Goal: Task Accomplishment & Management: Use online tool/utility

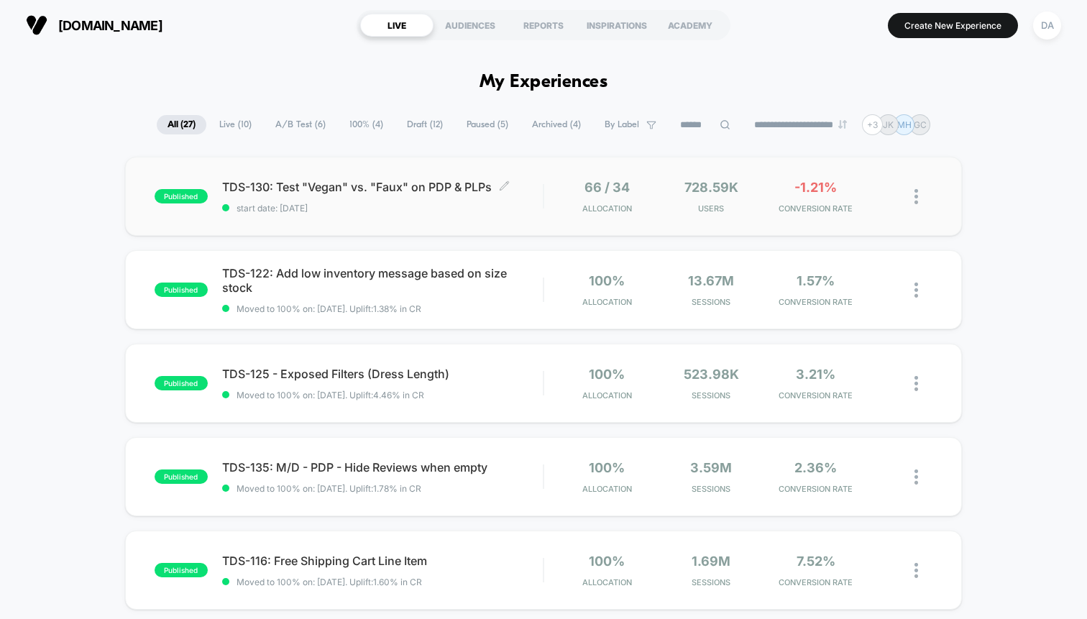
click at [252, 191] on span "TDS-130: Test "Vegan" vs. "Faux" on PDP & PLPs Click to edit experience details" at bounding box center [382, 187] width 321 height 14
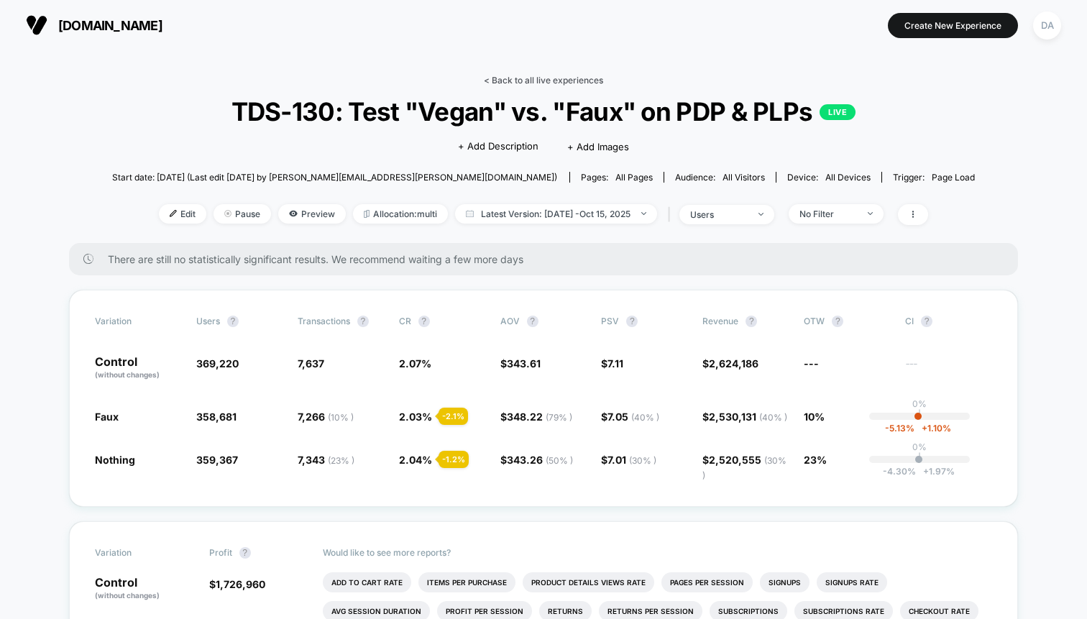
click at [495, 84] on link "< Back to all live experiences" at bounding box center [543, 80] width 119 height 11
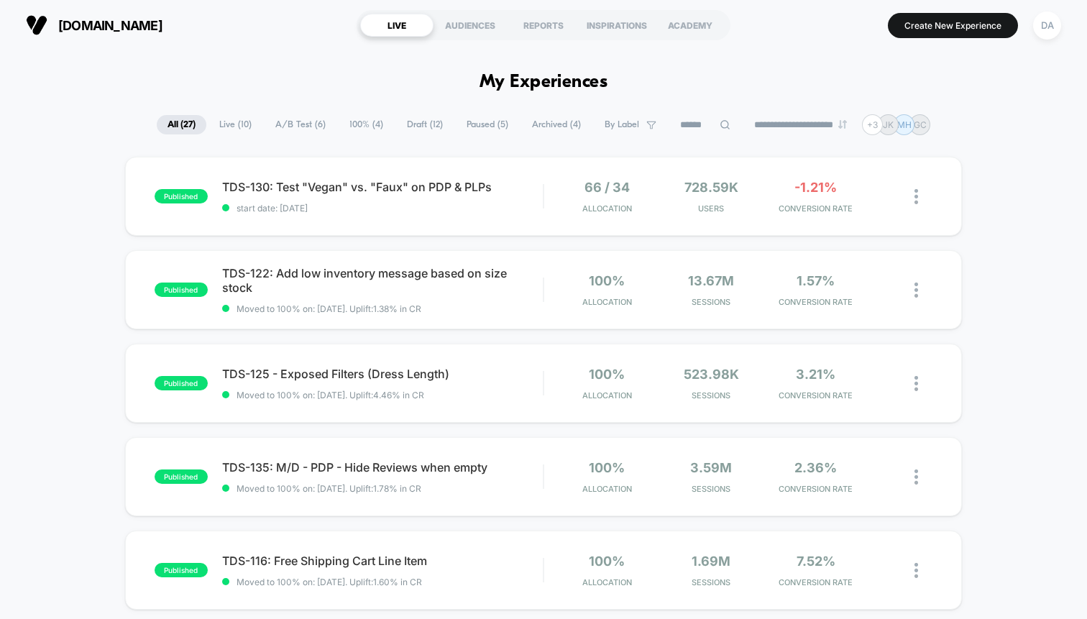
click at [398, 127] on span "Draft ( 12 )" at bounding box center [425, 124] width 58 height 19
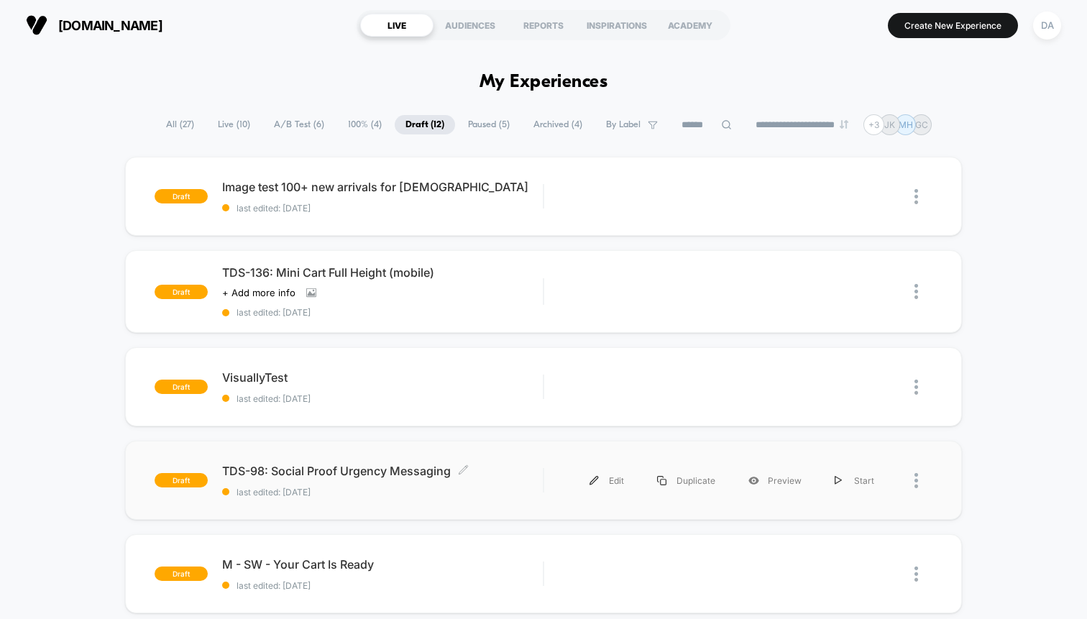
click at [324, 475] on span "TDS-98: Social Proof Urgency Messaging Click to edit experience details" at bounding box center [382, 471] width 321 height 14
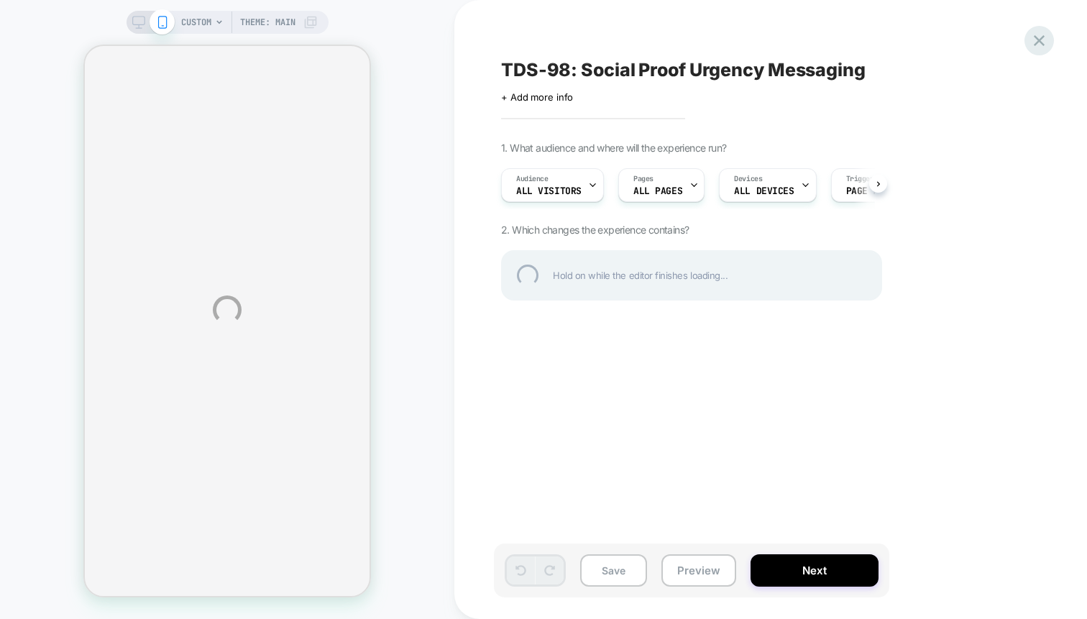
click at [1039, 34] on div at bounding box center [1039, 40] width 29 height 29
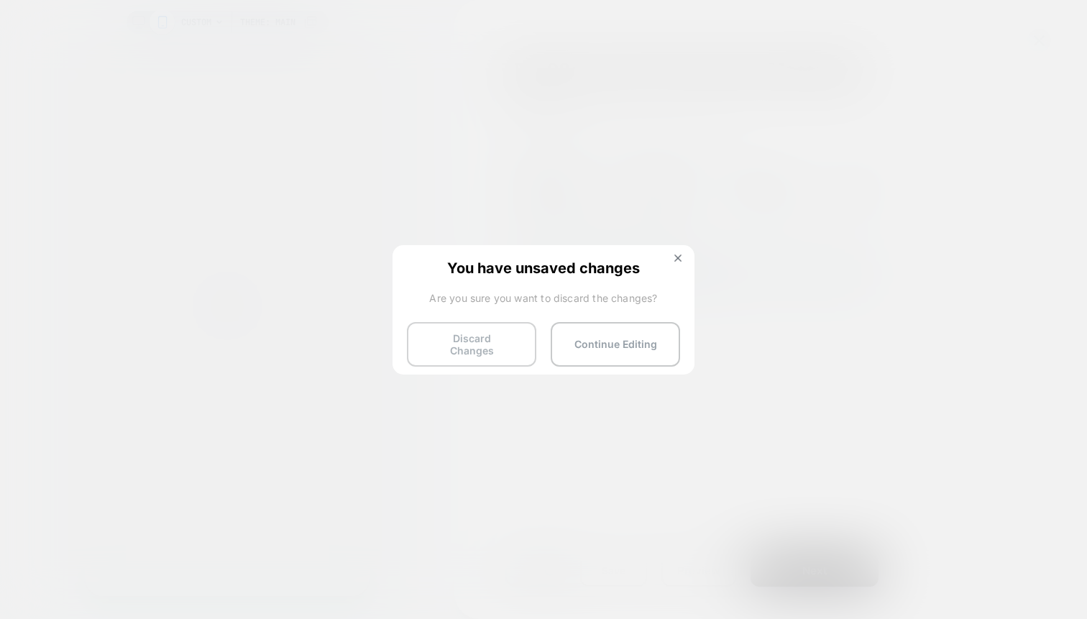
click at [474, 344] on button "Discard Changes" at bounding box center [471, 344] width 129 height 45
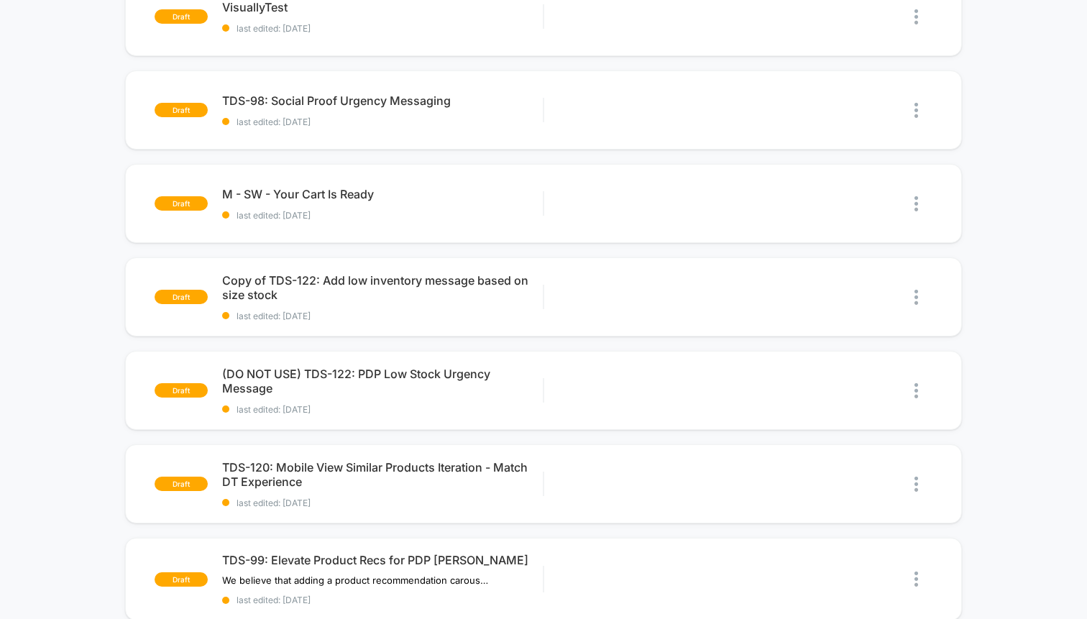
scroll to position [399, 0]
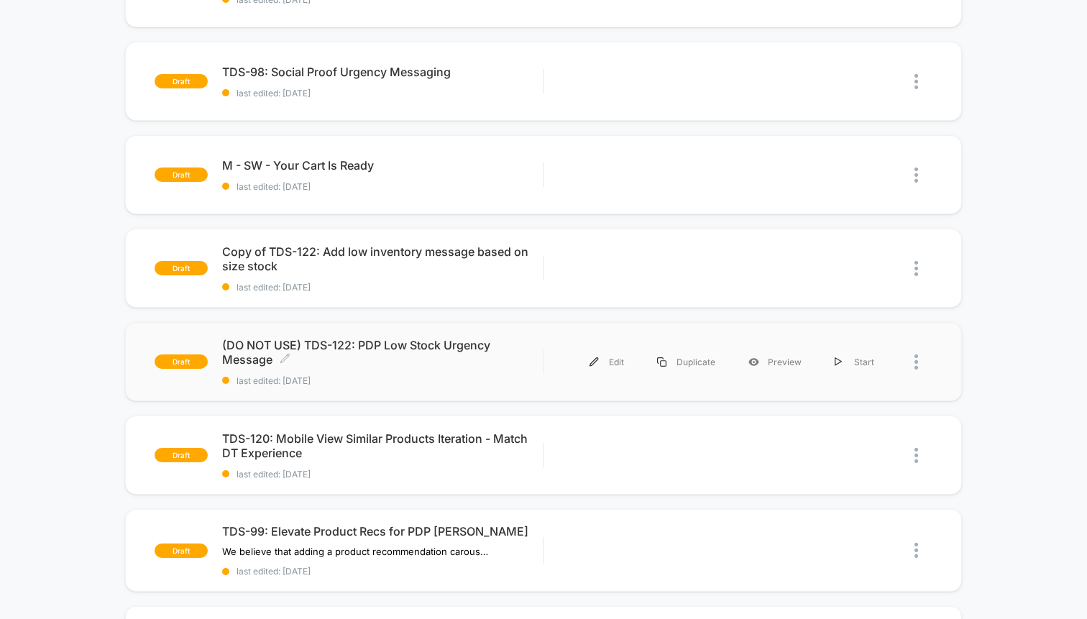
click at [472, 350] on span "(DO NOT USE) TDS-122: PDP Low Stock Urgency Message Click to edit experience de…" at bounding box center [382, 352] width 321 height 29
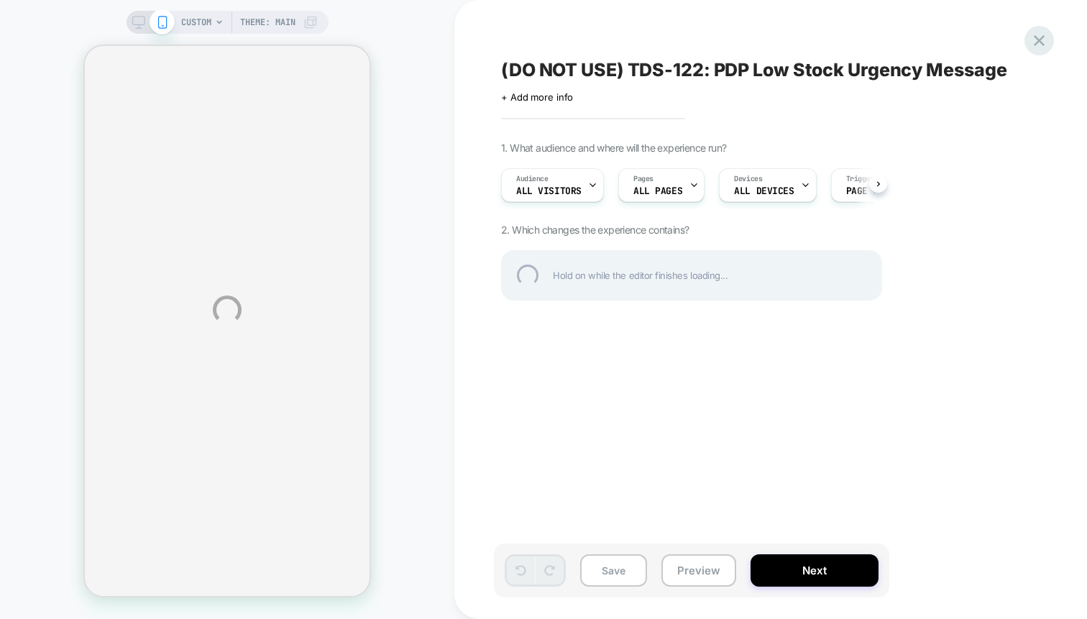
click at [1042, 36] on div at bounding box center [1039, 40] width 29 height 29
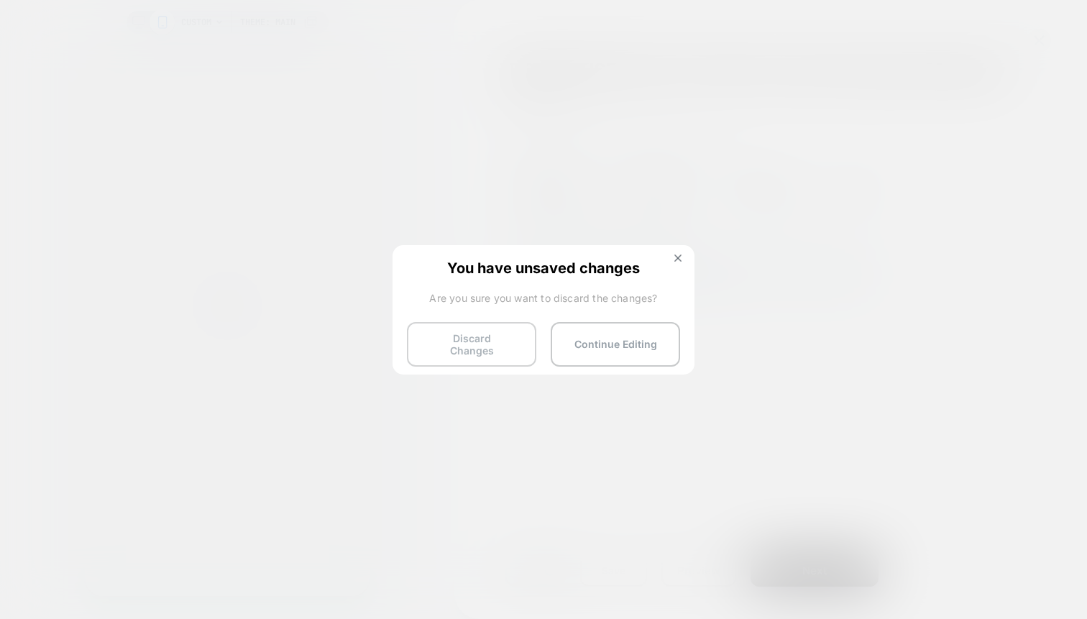
click at [493, 331] on button "Discard Changes" at bounding box center [471, 344] width 129 height 45
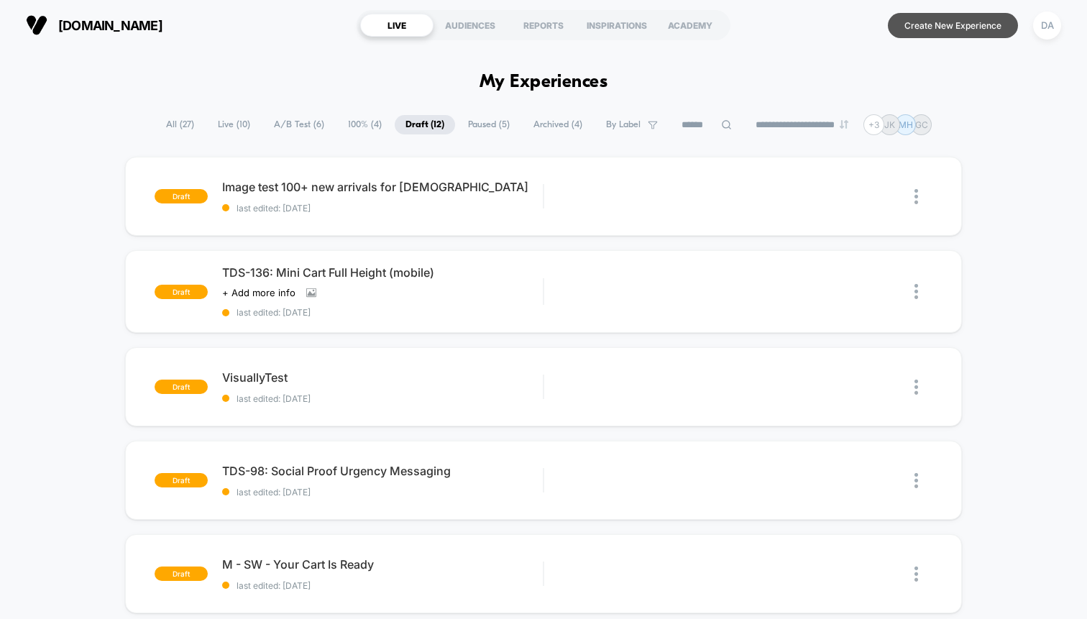
click at [961, 30] on button "Create New Experience" at bounding box center [953, 25] width 130 height 25
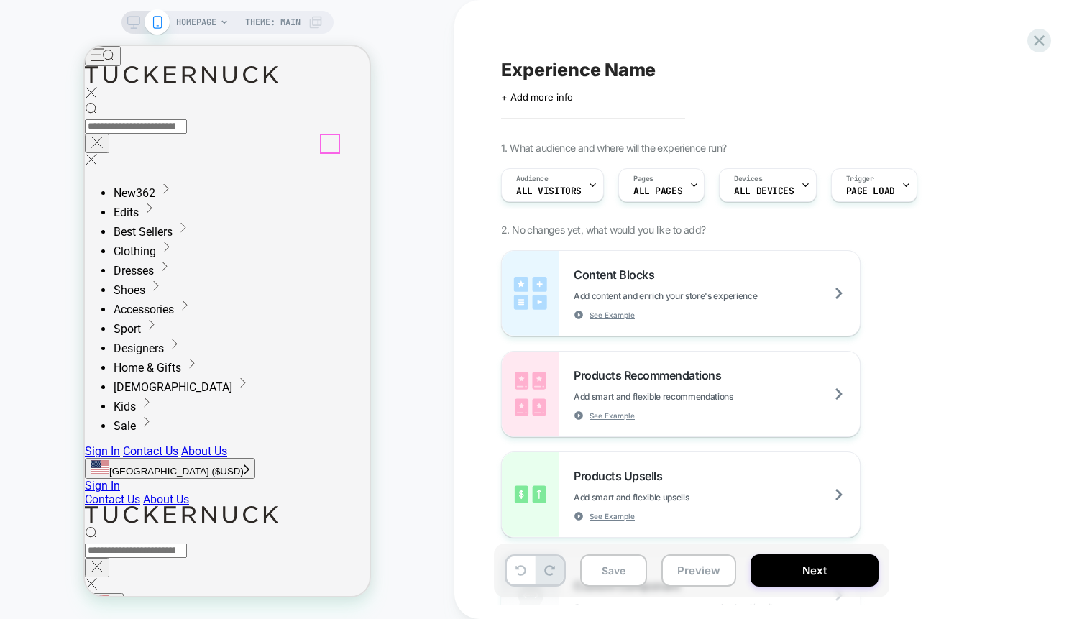
click at [85, 46] on icon at bounding box center [85, 46] width 0 height 0
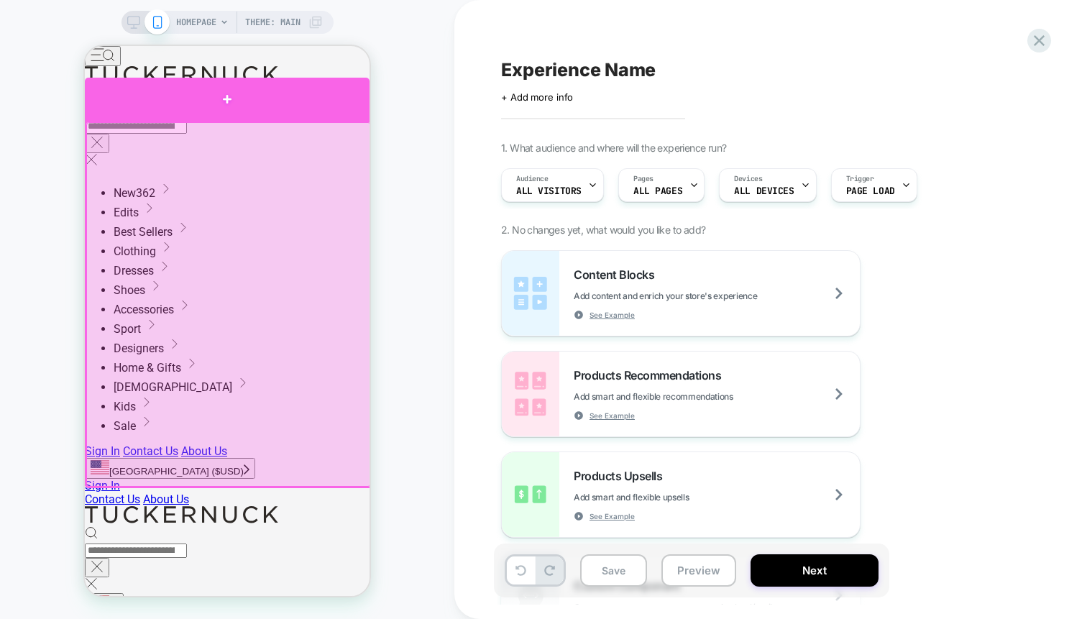
click at [249, 101] on div at bounding box center [227, 99] width 285 height 43
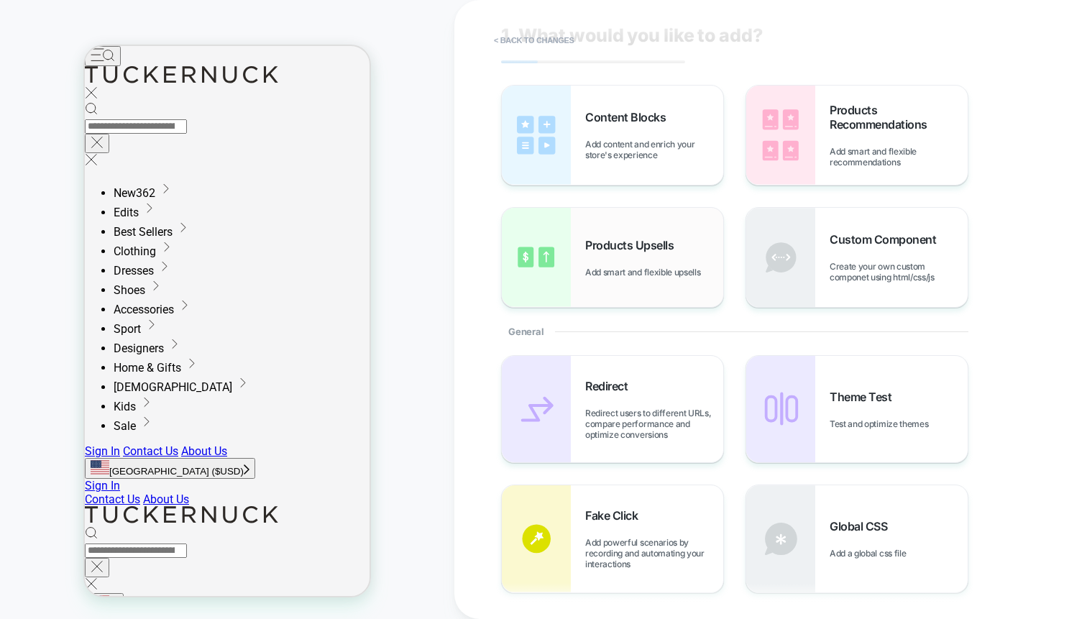
scroll to position [29, 0]
